Goal: Task Accomplishment & Management: Complete application form

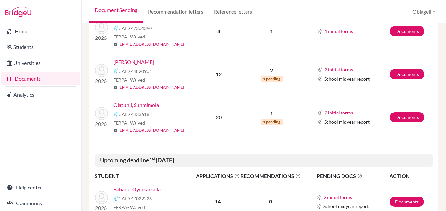
scroll to position [436, 0]
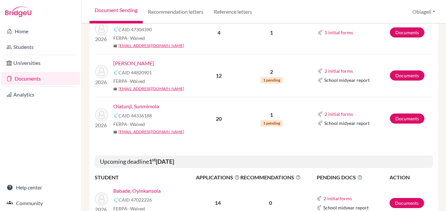
click at [133, 59] on link "Okebugwu, Daniella" at bounding box center [133, 63] width 41 height 8
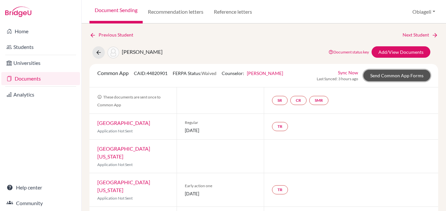
click at [403, 74] on link "Send Common App Forms" at bounding box center [396, 75] width 67 height 11
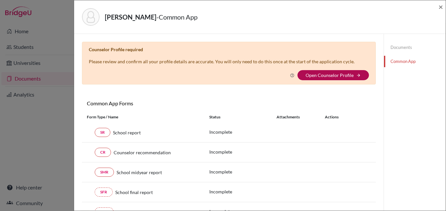
click at [338, 75] on link "Open Counselor Profile" at bounding box center [329, 75] width 48 height 6
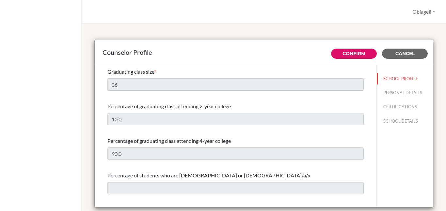
select select "0"
select select "353798"
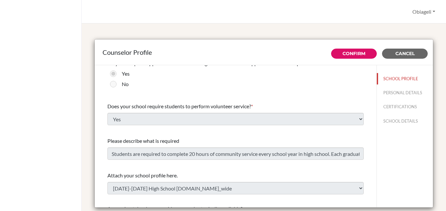
scroll to position [777, 0]
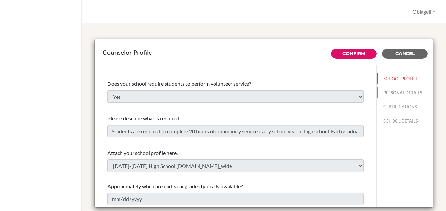
click at [397, 92] on button "PERSONAL DETAILS" at bounding box center [404, 92] width 56 height 11
type input "Deborah"
type input "Ajayi"
type input "Advisor"
type input "234.8033498741"
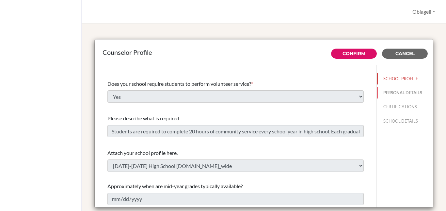
type input "dajayi@icsabuja.education"
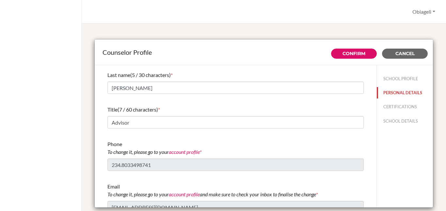
scroll to position [39, 0]
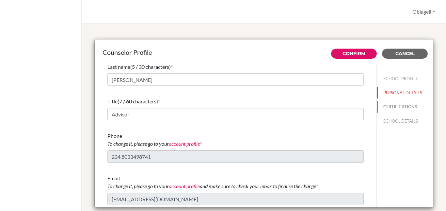
click at [395, 106] on button "CERTIFICATIONS" at bounding box center [404, 106] width 56 height 11
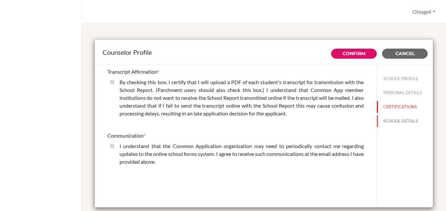
click at [399, 120] on button "SCHOOL DETAILS" at bounding box center [404, 120] width 56 height 11
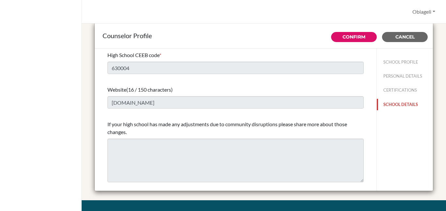
scroll to position [16, 0]
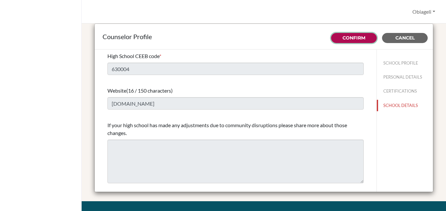
click at [354, 38] on link "Confirm" at bounding box center [353, 38] width 23 height 6
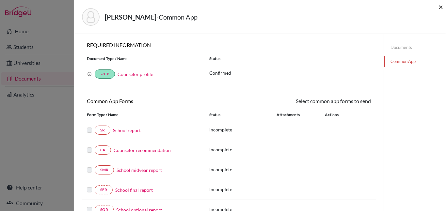
click at [440, 6] on span "×" at bounding box center [440, 6] width 5 height 9
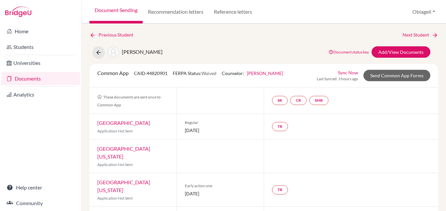
click at [24, 78] on link "Documents" at bounding box center [40, 78] width 79 height 13
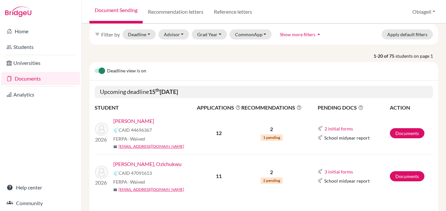
scroll to position [27, 0]
click at [137, 120] on link "[PERSON_NAME]" at bounding box center [133, 121] width 41 height 8
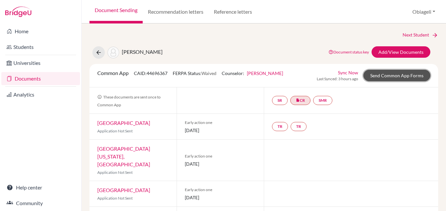
click at [401, 76] on link "Send Common App Forms" at bounding box center [396, 75] width 67 height 11
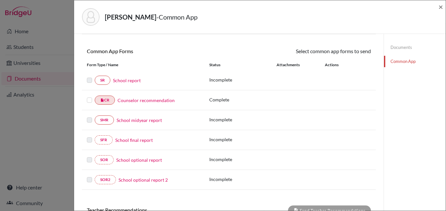
scroll to position [49, 0]
